Goal: Check status: Check status

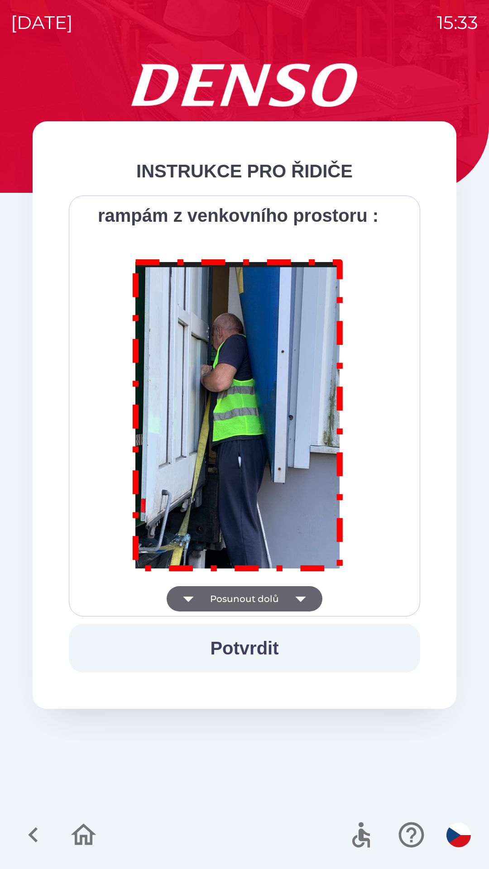
scroll to position [5087, 0]
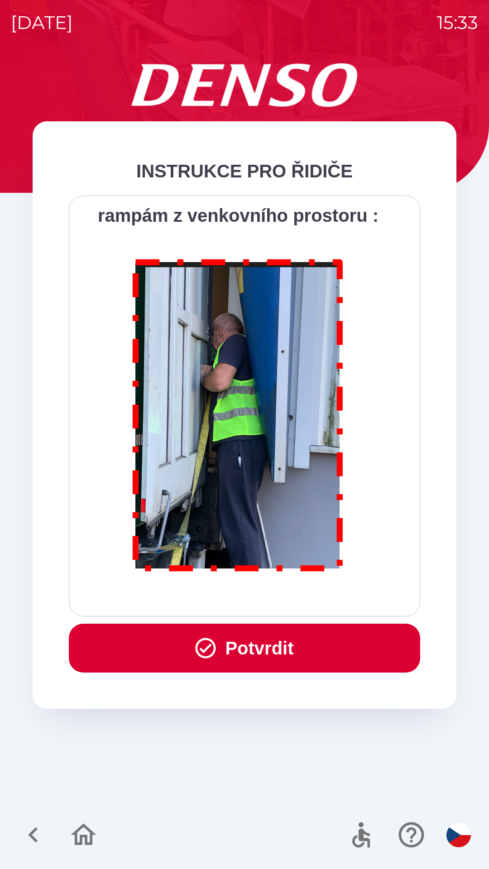
click at [280, 645] on button "Potvrdit" at bounding box center [244, 648] width 351 height 49
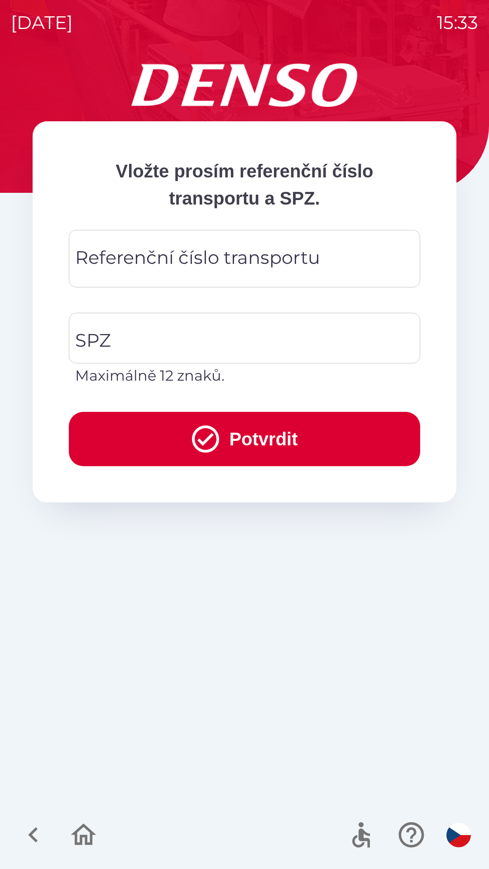
click at [228, 251] on div "Referenční číslo transportu Referenční číslo transportu" at bounding box center [244, 258] width 351 height 57
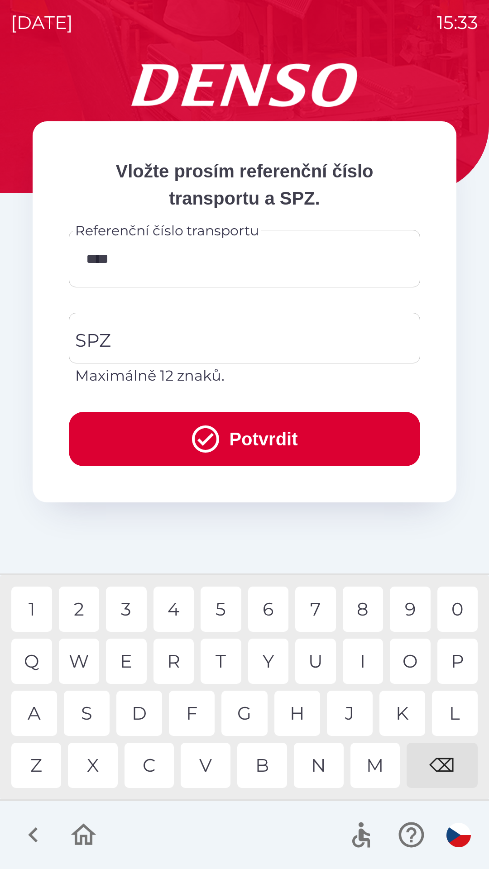
click at [354, 608] on div "8" at bounding box center [363, 609] width 41 height 45
type input "******"
click at [145, 337] on input "SPZ" at bounding box center [238, 338] width 330 height 43
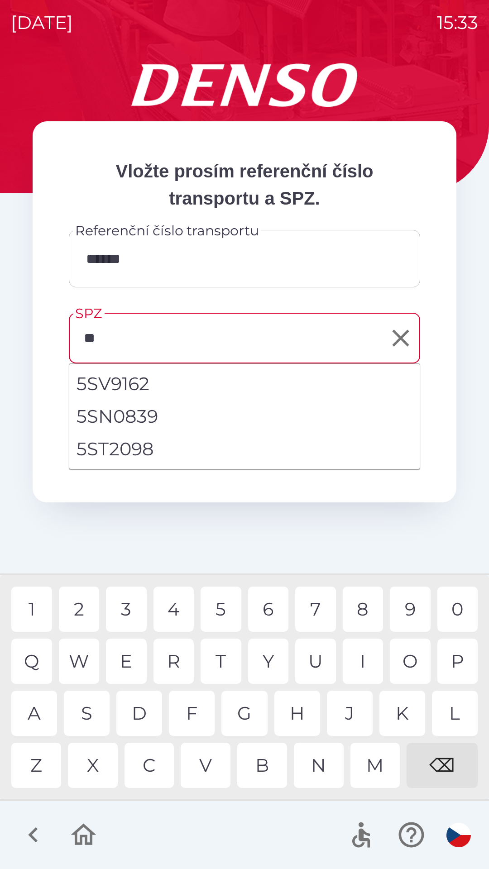
click at [91, 718] on div "S" at bounding box center [87, 713] width 46 height 45
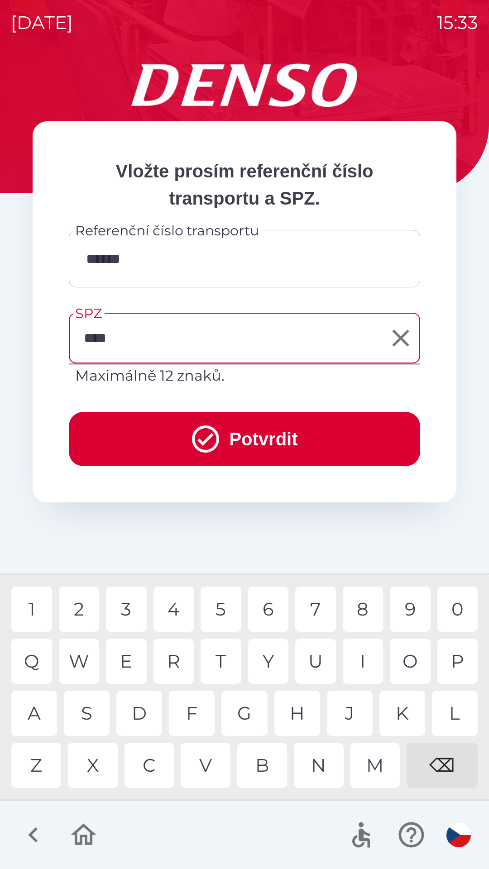
click at [269, 608] on div "6" at bounding box center [268, 609] width 41 height 45
click at [221, 607] on div "5" at bounding box center [221, 609] width 41 height 45
click at [220, 605] on div "5" at bounding box center [221, 609] width 41 height 45
type input "*******"
click at [86, 596] on div "2" at bounding box center [79, 609] width 41 height 45
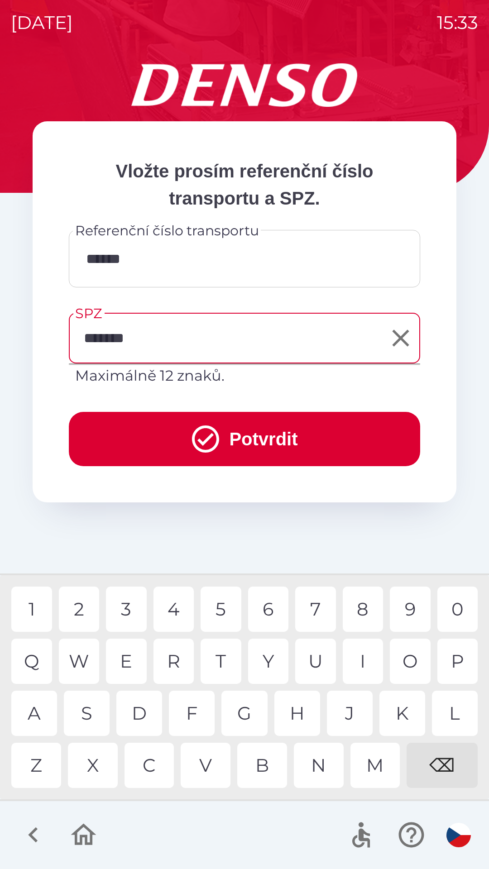
click at [172, 432] on button "Potvrdit" at bounding box center [244, 439] width 351 height 54
